Goal: Information Seeking & Learning: Learn about a topic

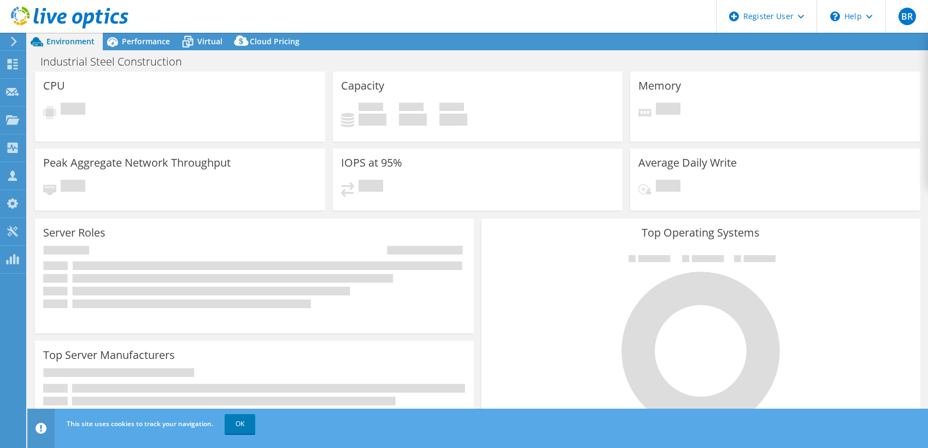
select select "USD"
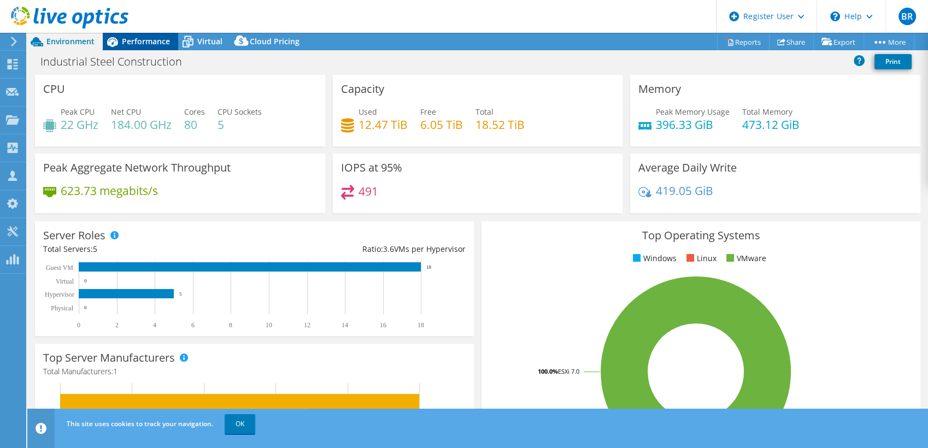
click at [140, 37] on span "Performance" at bounding box center [146, 41] width 48 height 10
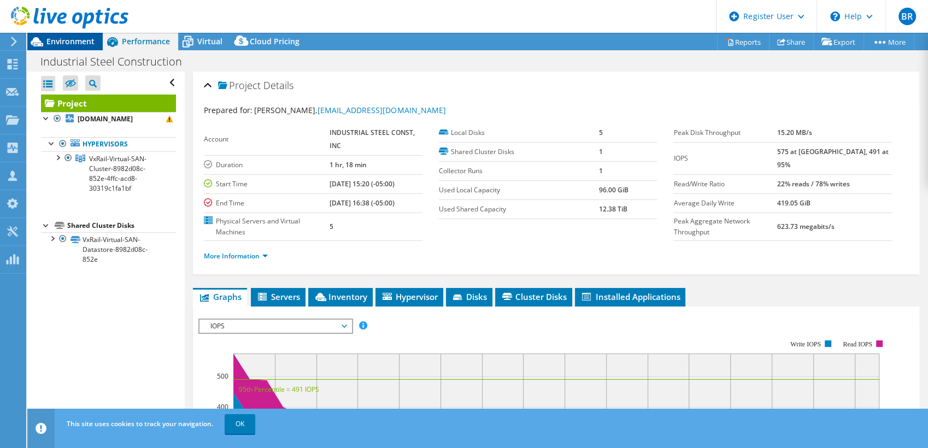
click at [59, 44] on span "Environment" at bounding box center [70, 41] width 48 height 10
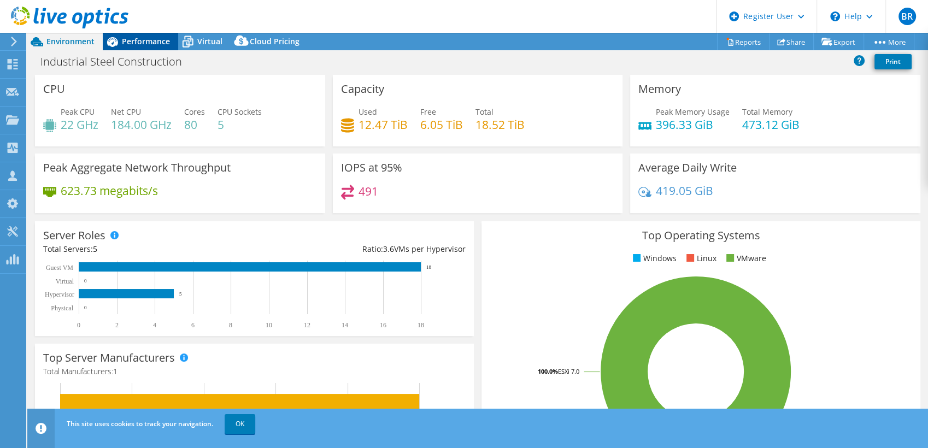
click at [138, 40] on span "Performance" at bounding box center [146, 41] width 48 height 10
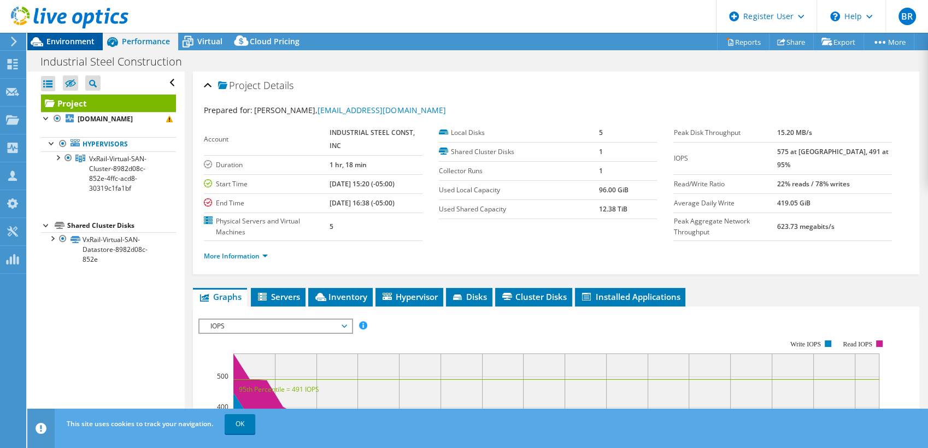
click at [60, 38] on span "Environment" at bounding box center [70, 41] width 48 height 10
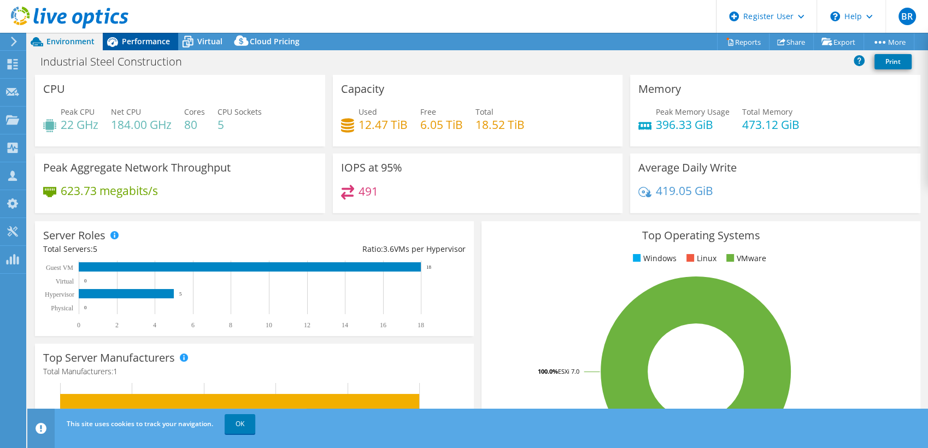
click at [130, 35] on div "Performance" at bounding box center [140, 41] width 75 height 17
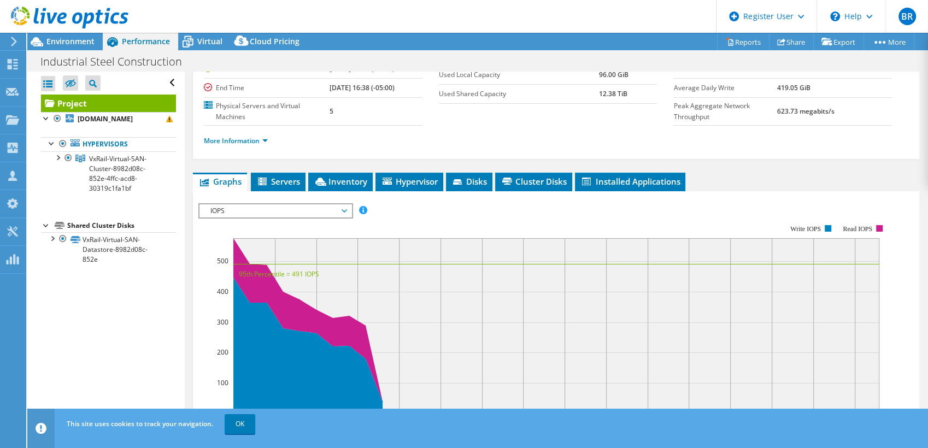
scroll to position [119, 0]
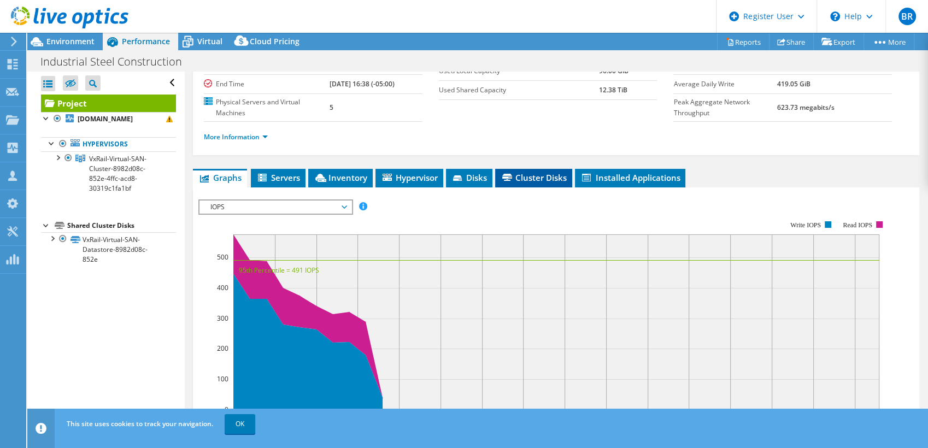
click at [548, 177] on span "Cluster Disks" at bounding box center [534, 177] width 66 height 11
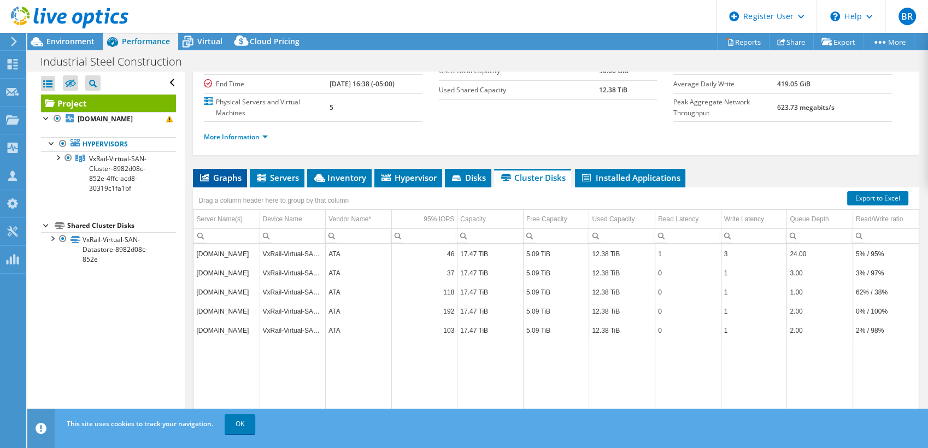
click at [210, 176] on span "Graphs" at bounding box center [219, 177] width 43 height 11
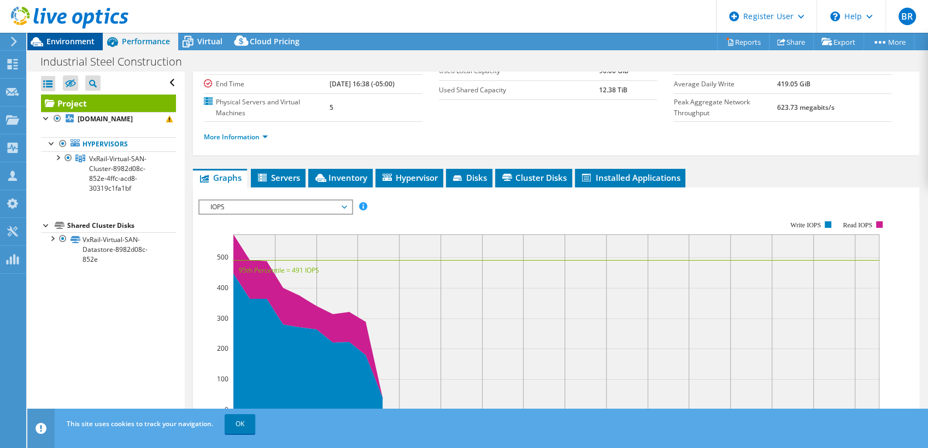
click at [56, 39] on span "Environment" at bounding box center [70, 41] width 48 height 10
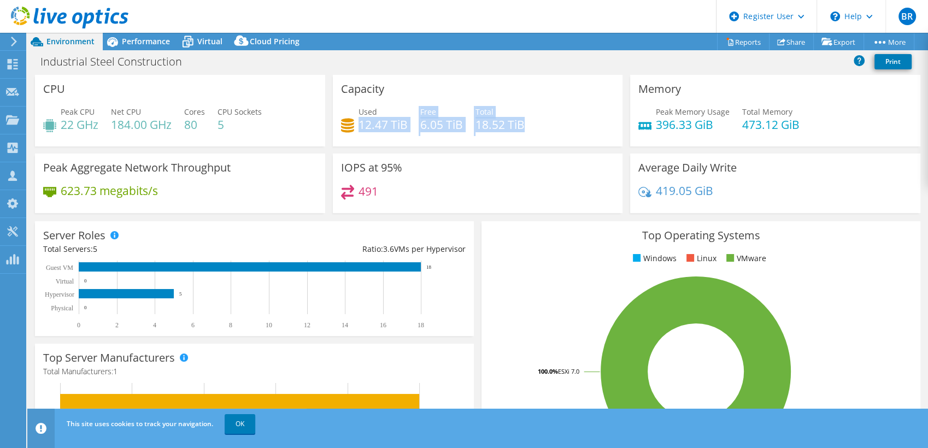
drag, startPoint x: 357, startPoint y: 119, endPoint x: 532, endPoint y: 133, distance: 175.5
click at [532, 133] on div "Used 12.47 TiB Free 6.05 TiB Total 18.52 TiB" at bounding box center [478, 124] width 274 height 36
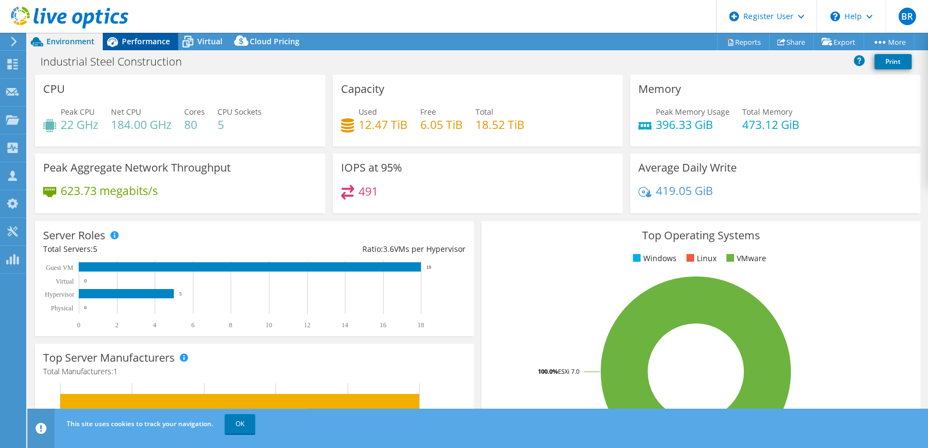
click at [132, 35] on div "Performance" at bounding box center [140, 41] width 75 height 17
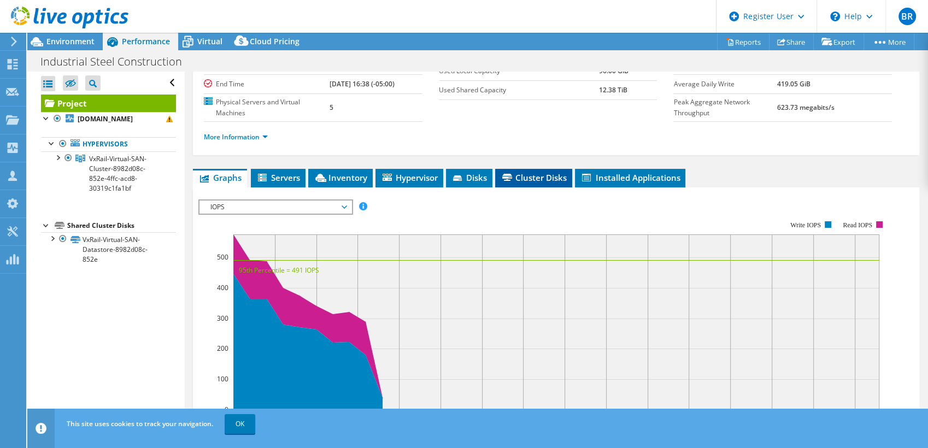
click at [535, 179] on span "Cluster Disks" at bounding box center [534, 177] width 66 height 11
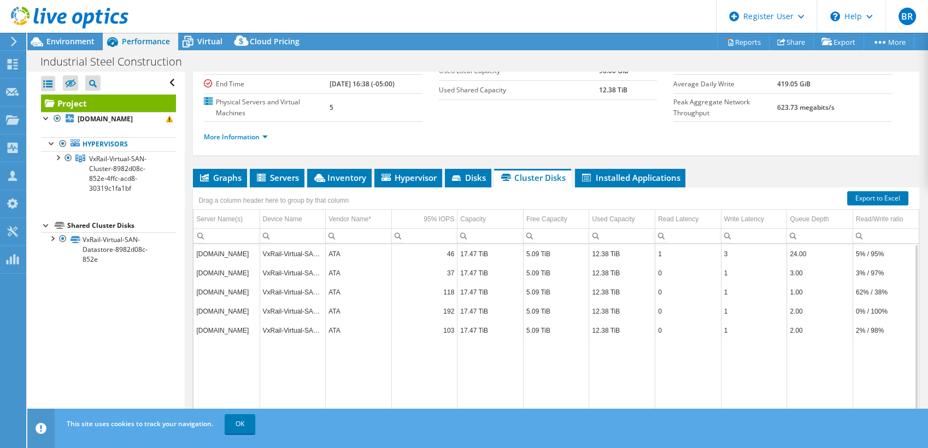
scroll to position [152, 0]
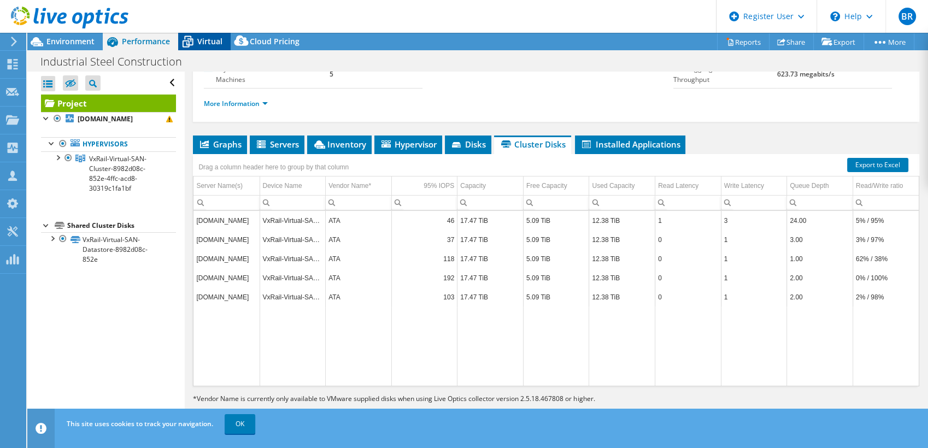
click at [196, 42] on icon at bounding box center [187, 41] width 19 height 19
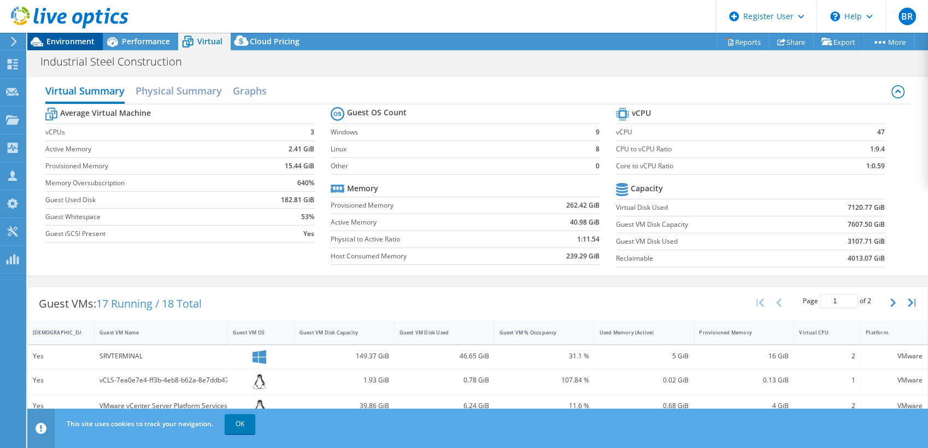
click at [55, 39] on span "Environment" at bounding box center [70, 41] width 48 height 10
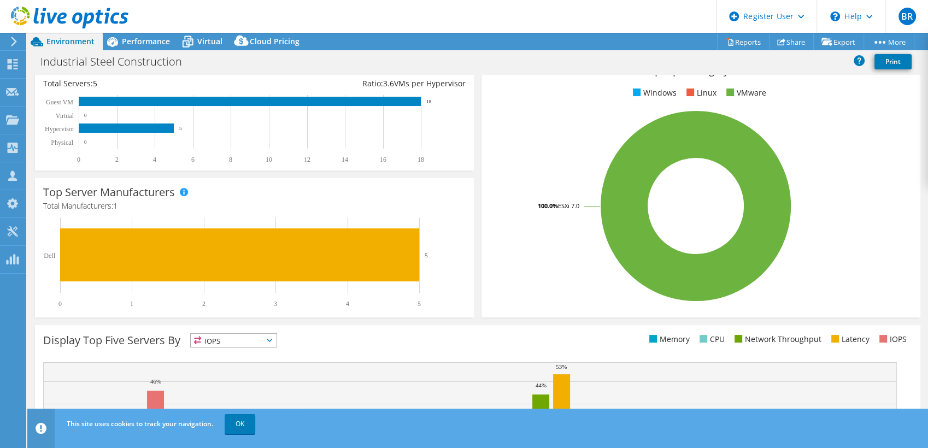
scroll to position [0, 0]
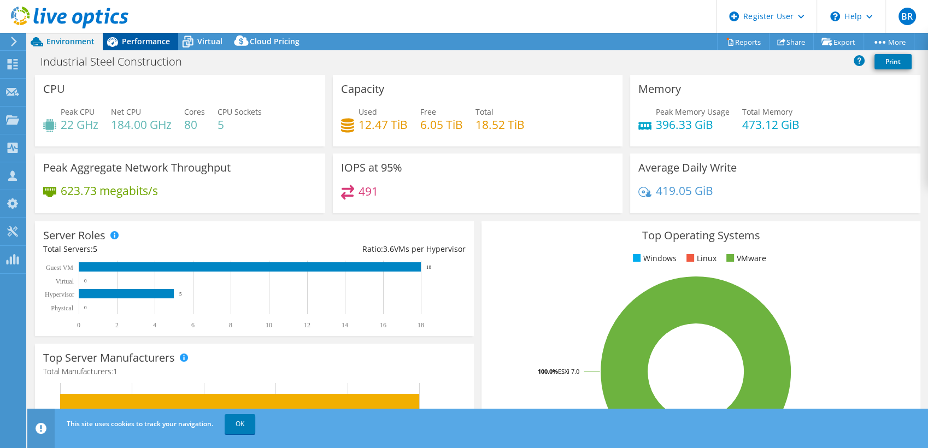
click at [140, 42] on span "Performance" at bounding box center [146, 41] width 48 height 10
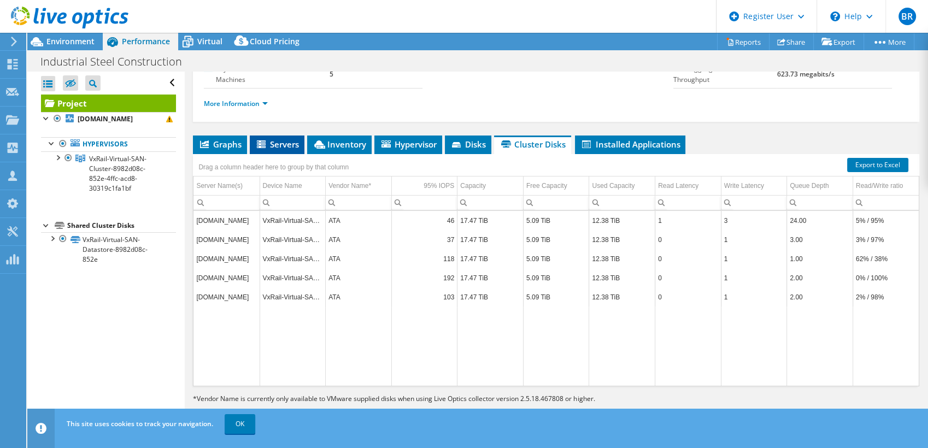
click at [273, 144] on span "Servers" at bounding box center [277, 144] width 44 height 11
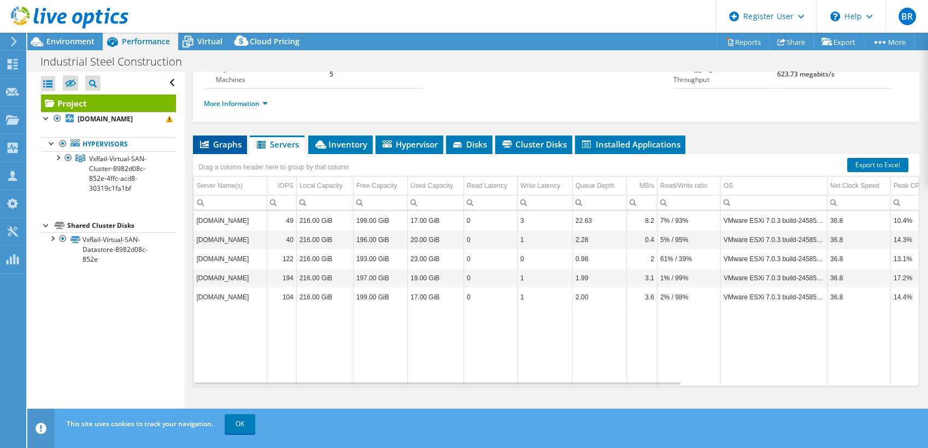
click at [210, 142] on span "Graphs" at bounding box center [219, 144] width 43 height 11
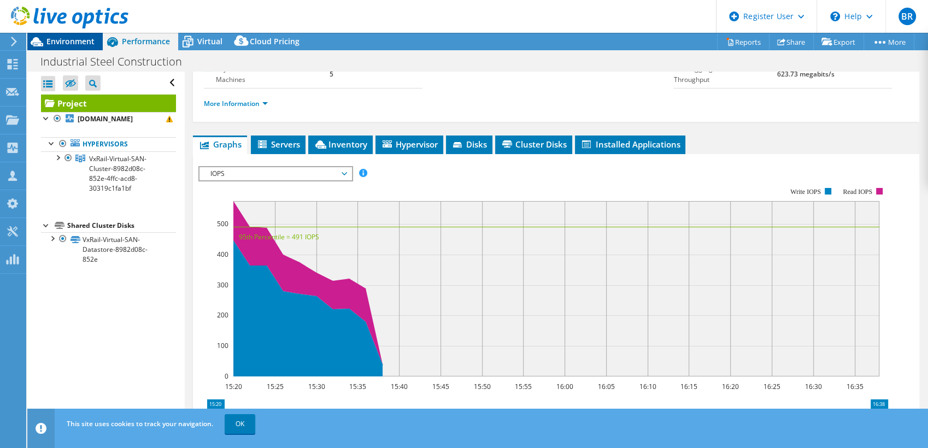
click at [68, 42] on span "Environment" at bounding box center [70, 41] width 48 height 10
